Goal: Information Seeking & Learning: Learn about a topic

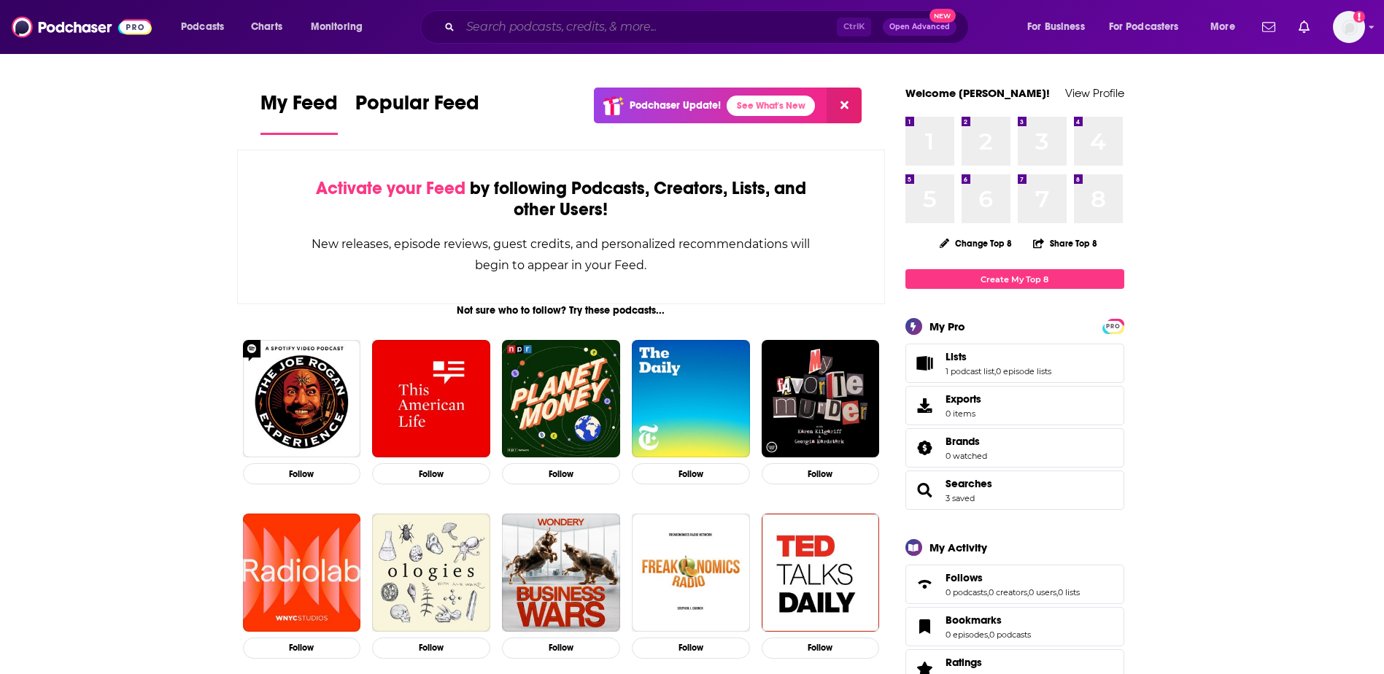
click at [570, 20] on input "Search podcasts, credits, & more..." at bounding box center [648, 26] width 376 height 23
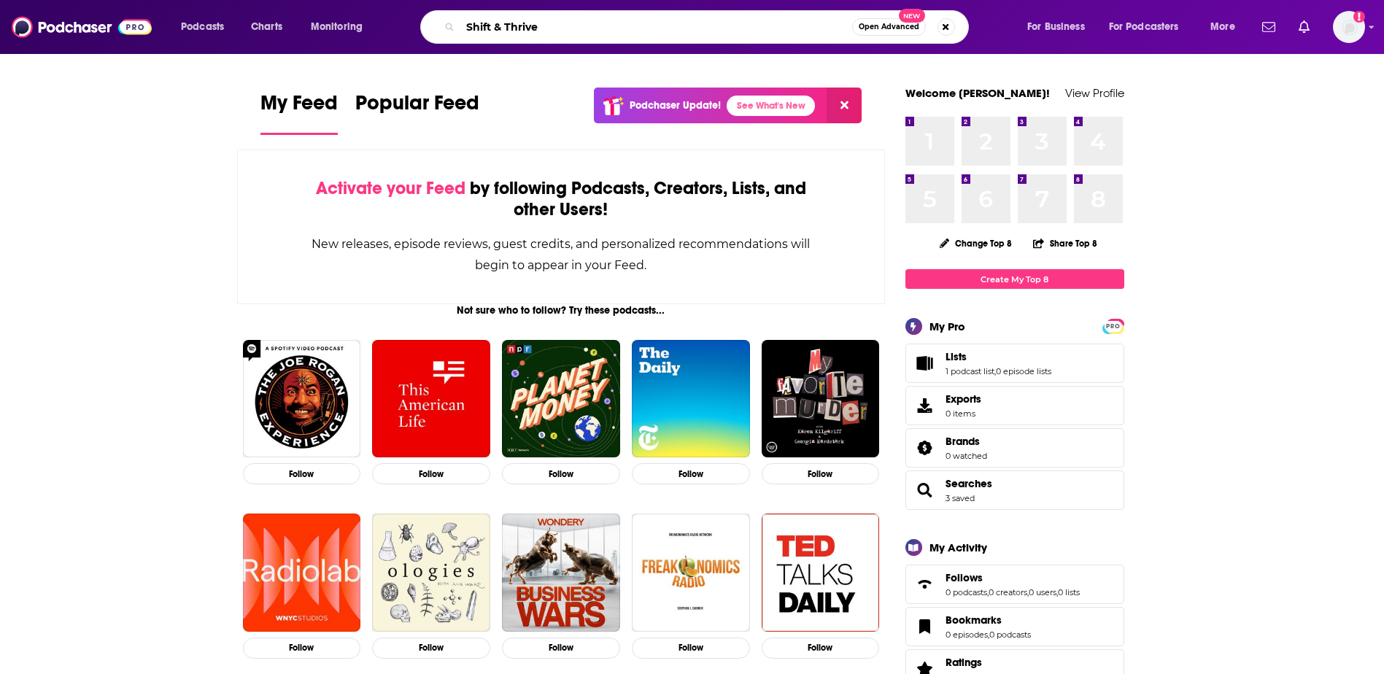
type input "Shift & Thrive"
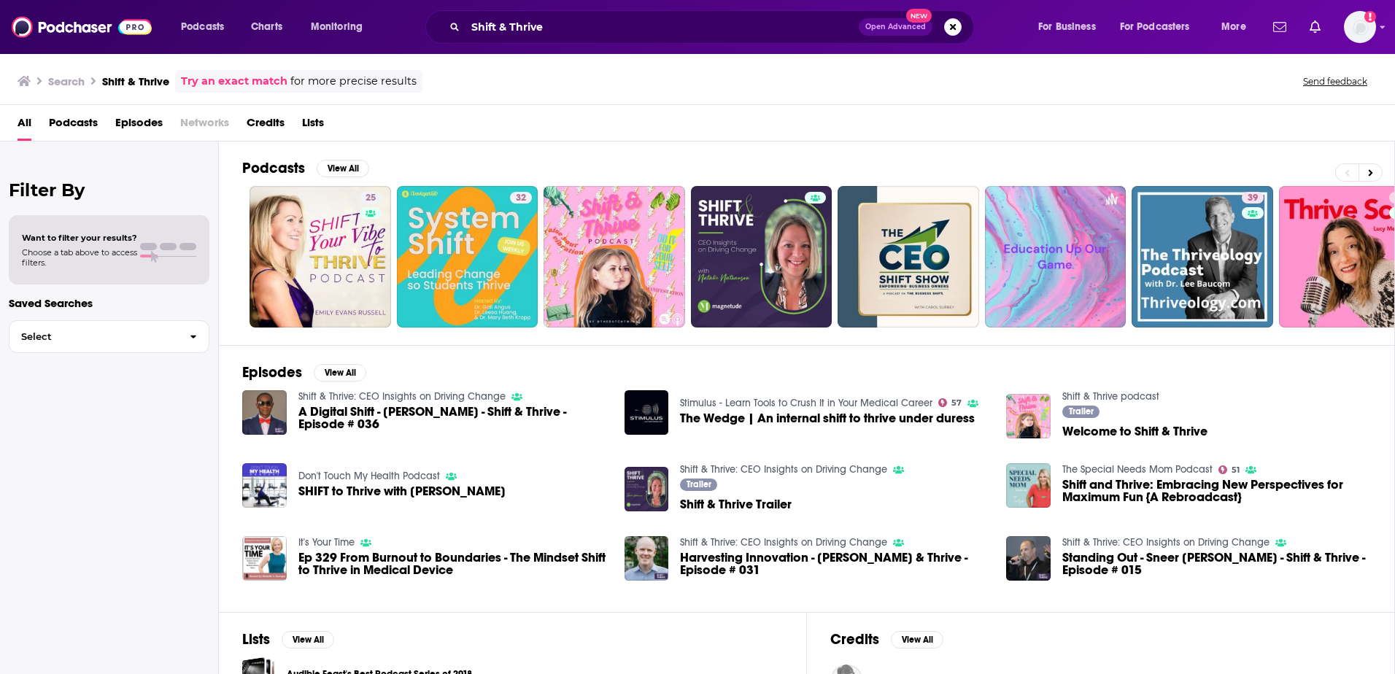
click at [362, 394] on link "Shift & Thrive: CEO Insights on Driving Change" at bounding box center [401, 396] width 207 height 12
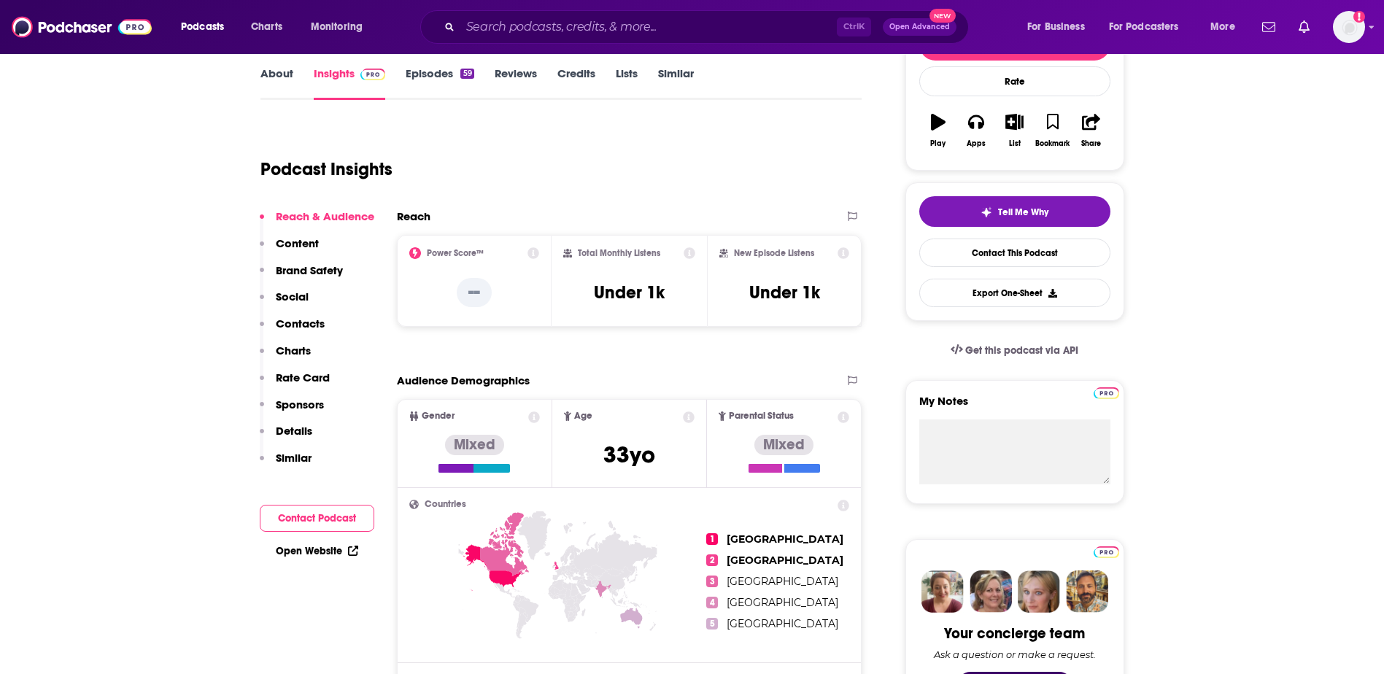
scroll to position [219, 0]
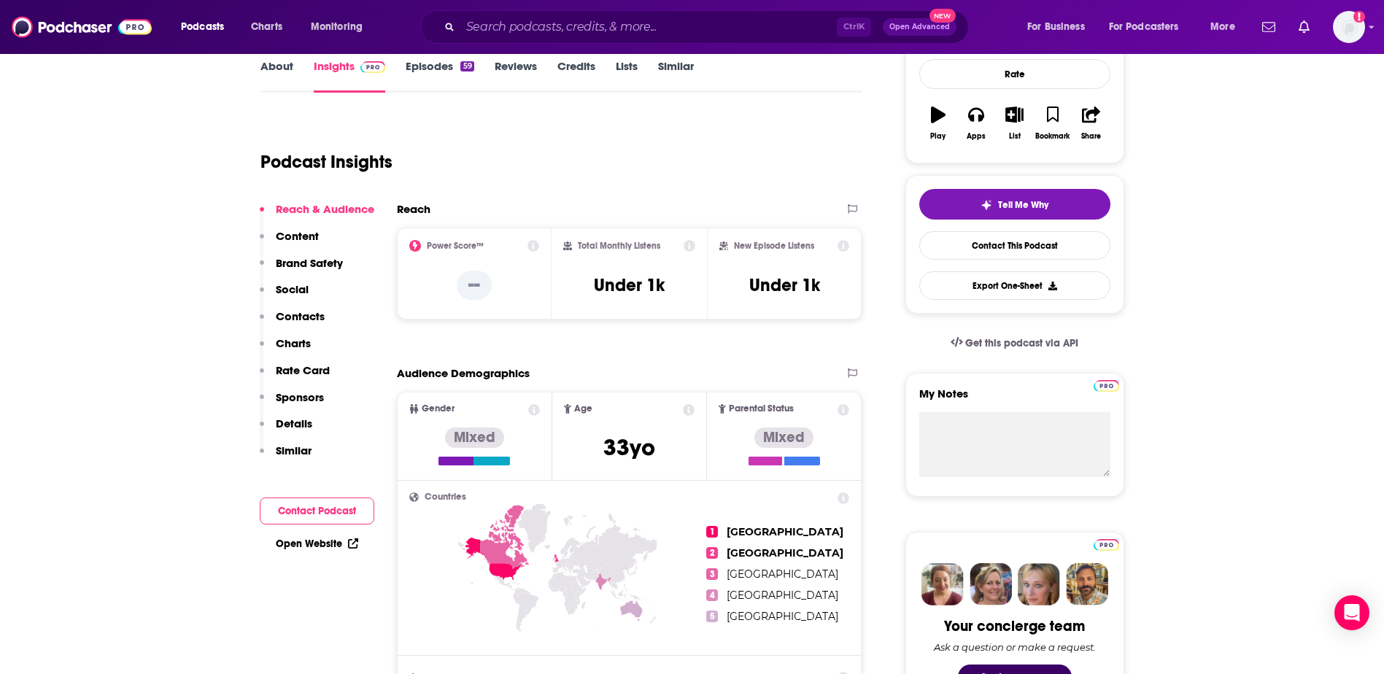
click at [289, 238] on p "Content" at bounding box center [297, 236] width 43 height 14
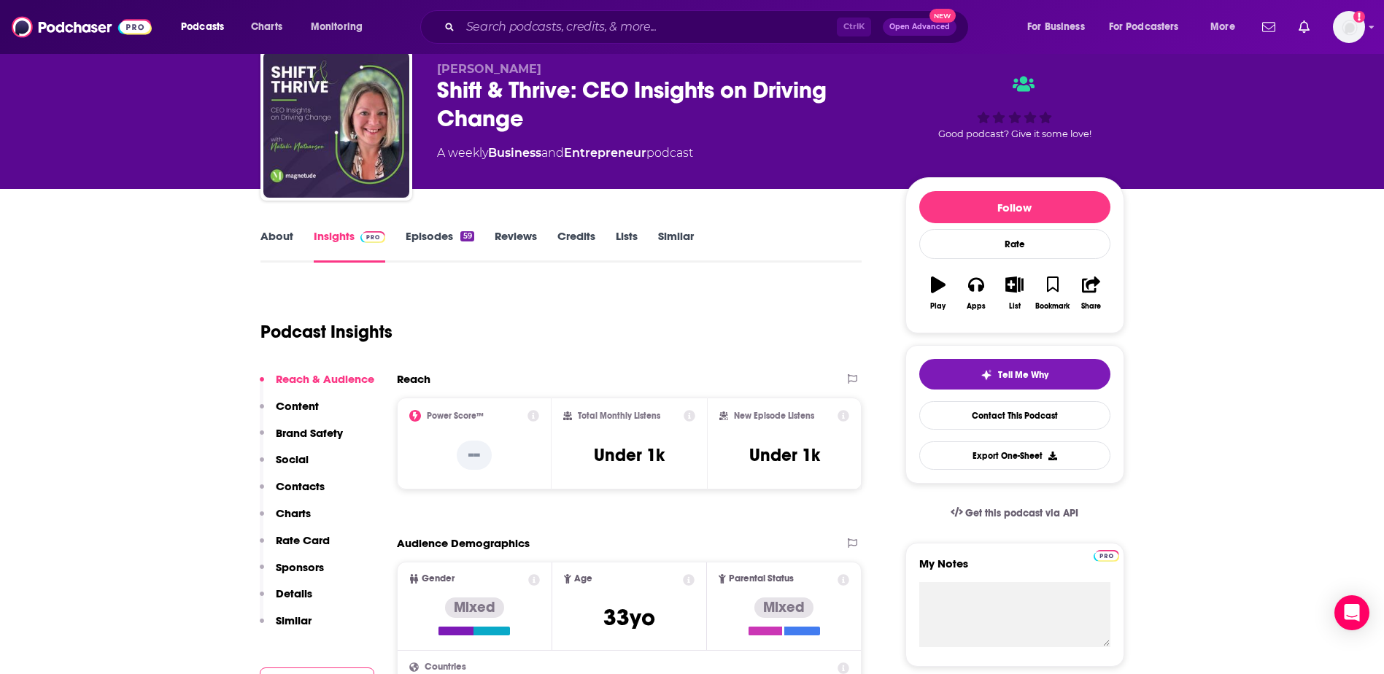
scroll to position [73, 0]
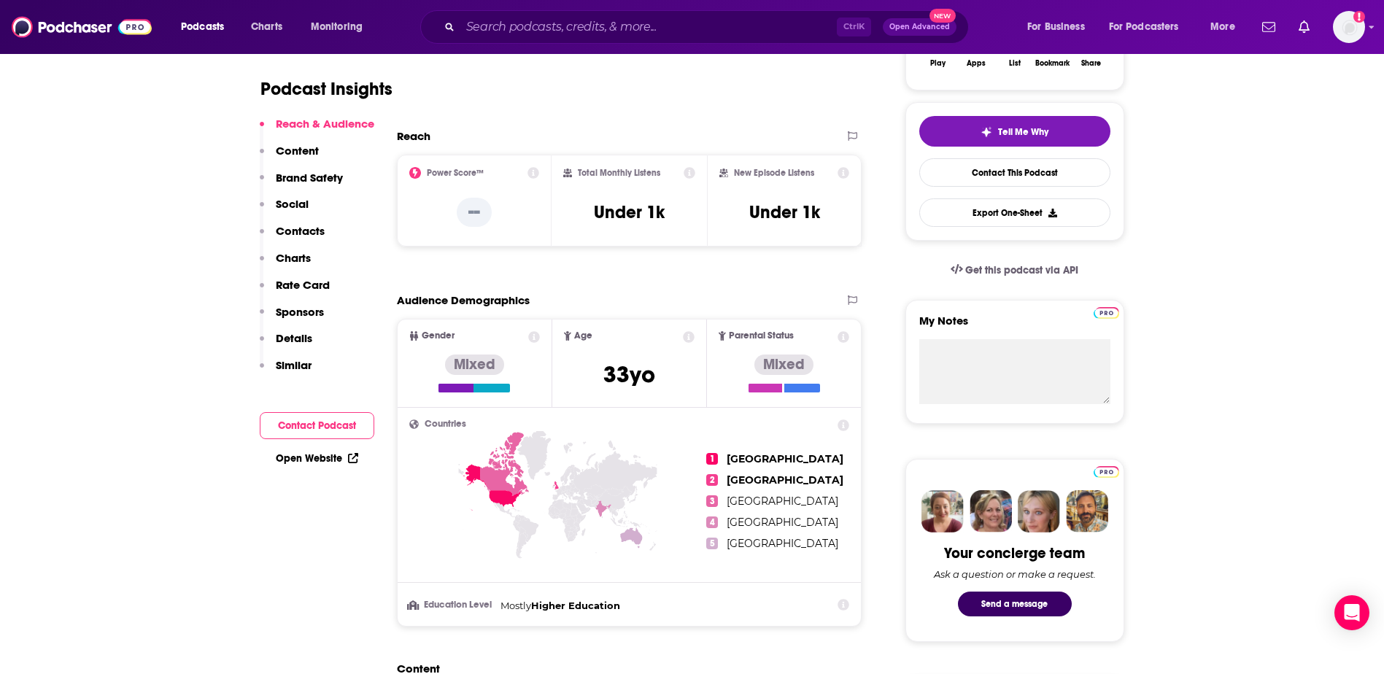
scroll to position [0, 0]
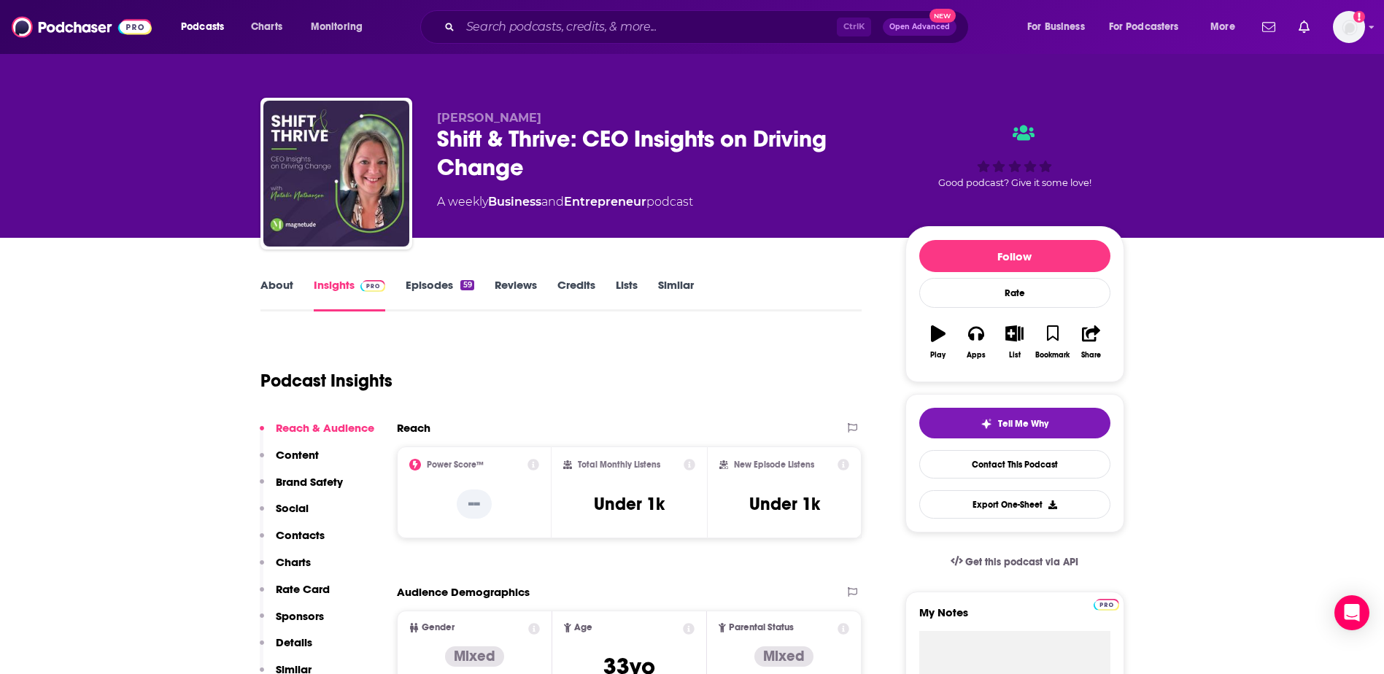
click at [742, 398] on div "Podcast Insights" at bounding box center [555, 372] width 590 height 74
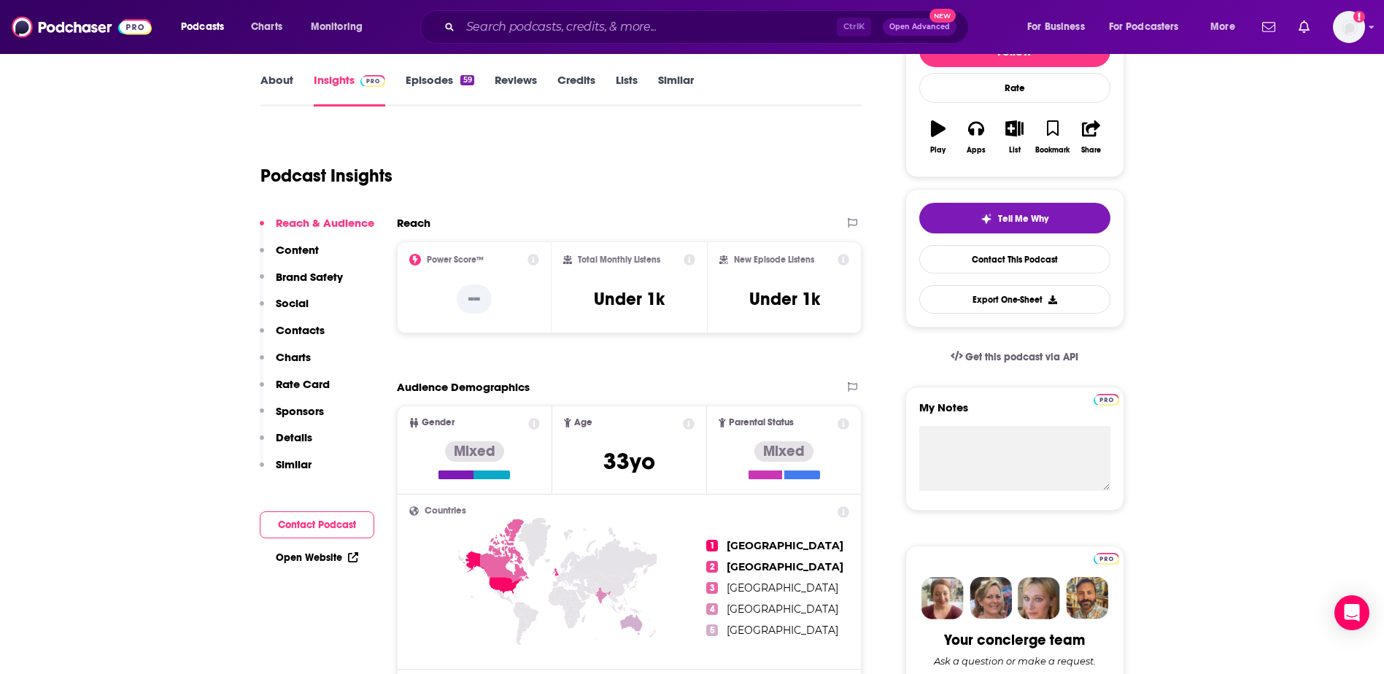
scroll to position [219, 0]
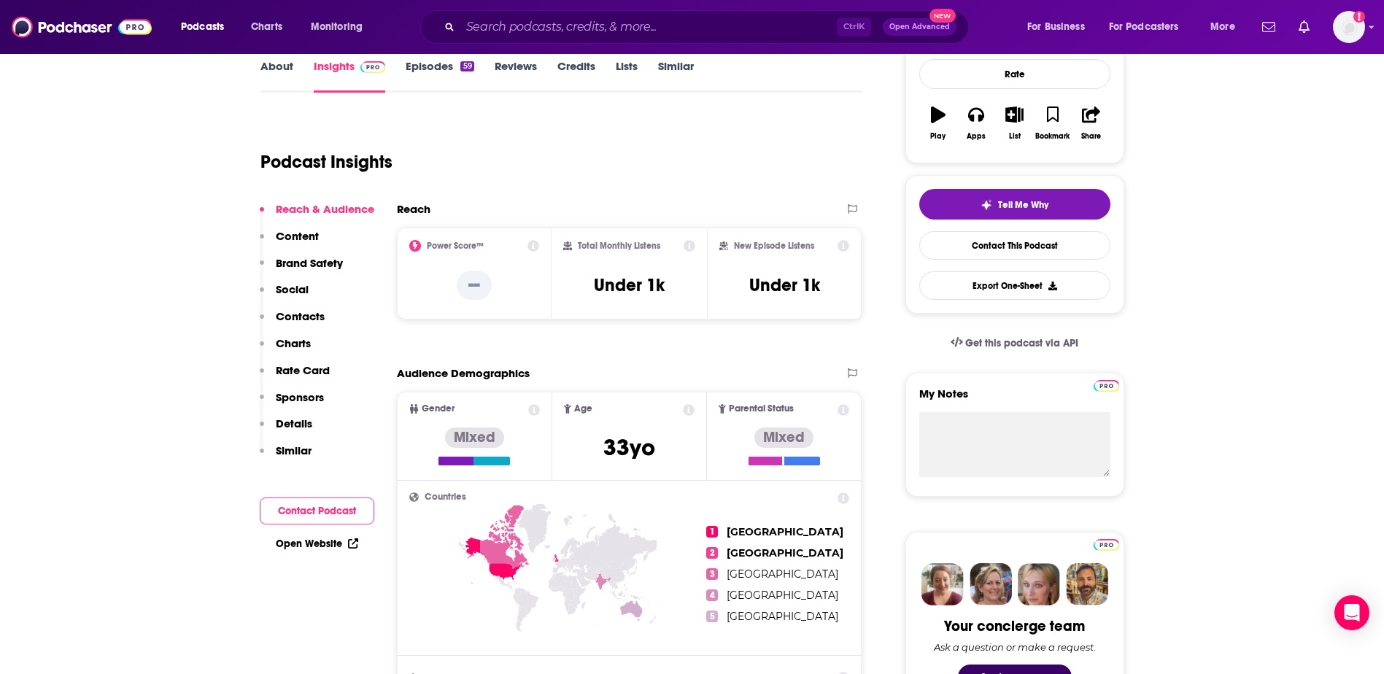
drag, startPoint x: 720, startPoint y: 198, endPoint x: 715, endPoint y: 170, distance: 28.2
click at [719, 187] on div "Podcast Insights" at bounding box center [561, 159] width 602 height 86
